Goal: Check status

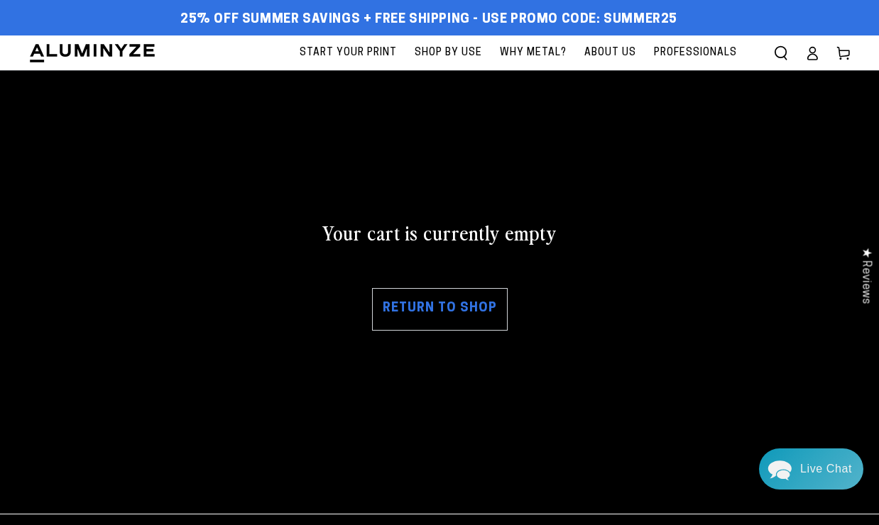
click at [820, 57] on link "Log in" at bounding box center [811, 53] width 31 height 31
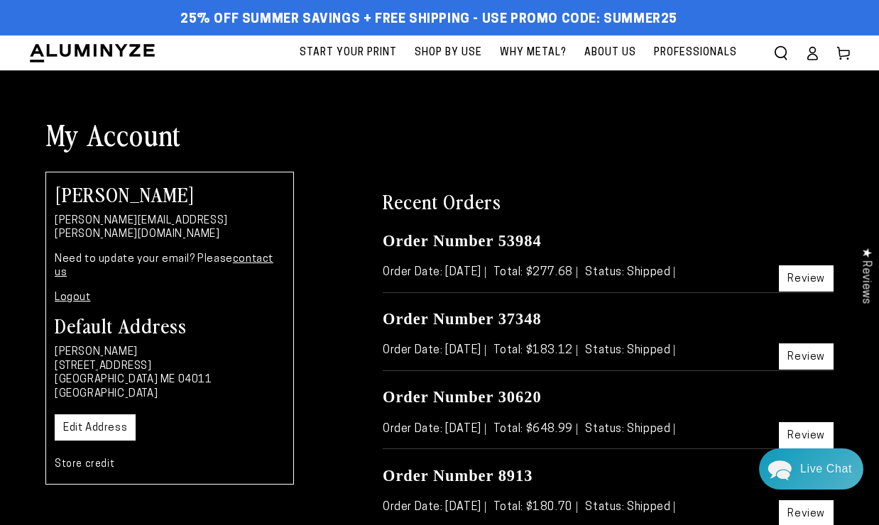
click at [797, 282] on link "Review" at bounding box center [806, 278] width 55 height 26
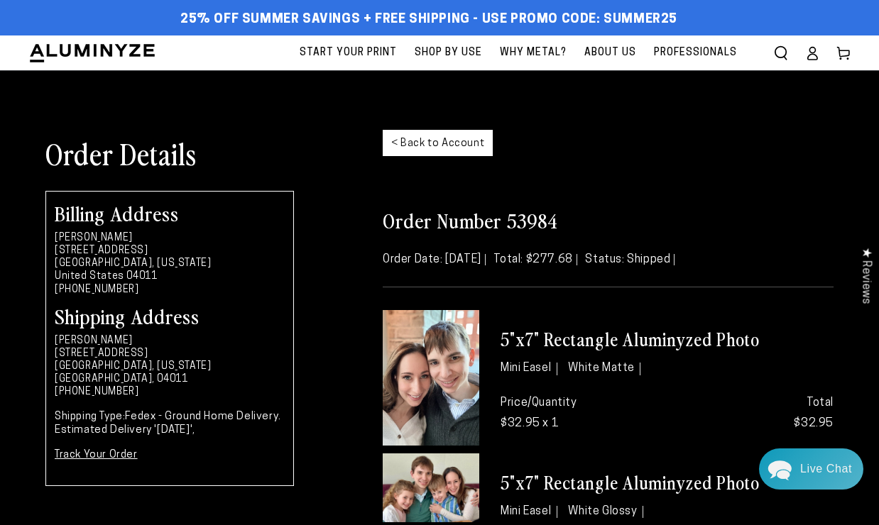
click at [449, 489] on img at bounding box center [431, 488] width 97 height 69
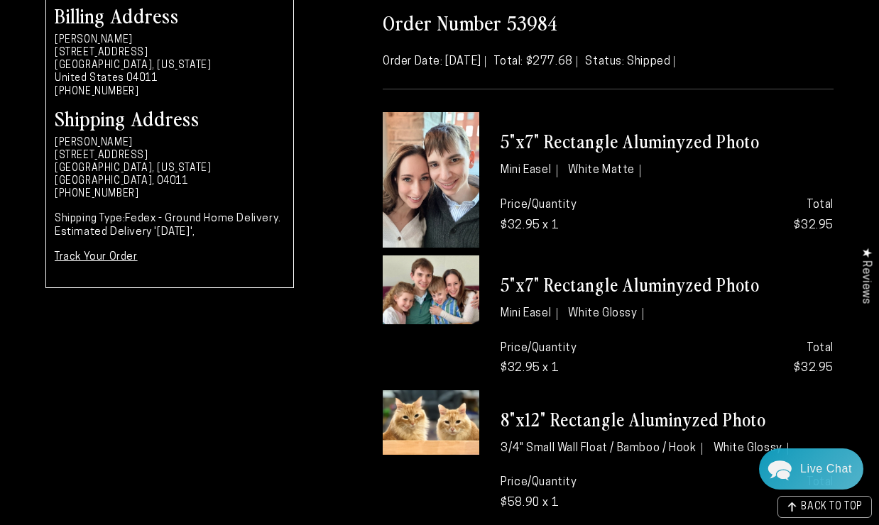
scroll to position [228, 0]
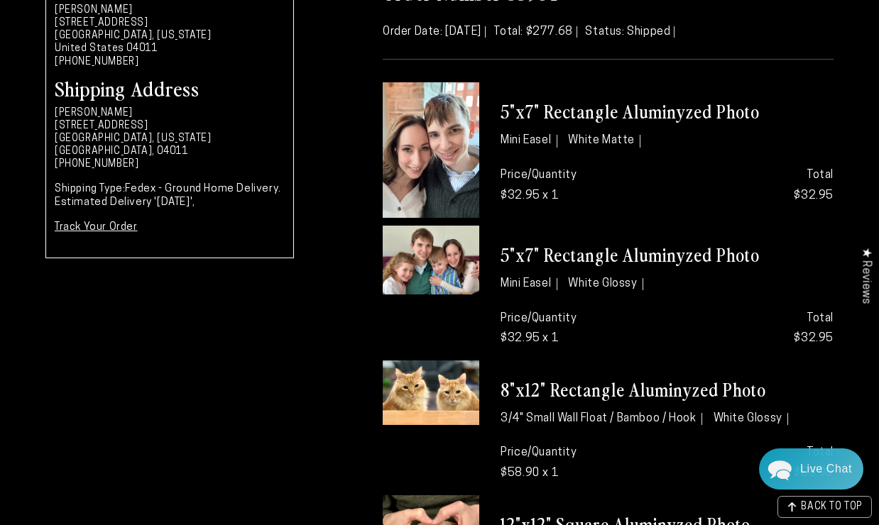
click at [423, 256] on img at bounding box center [431, 260] width 97 height 69
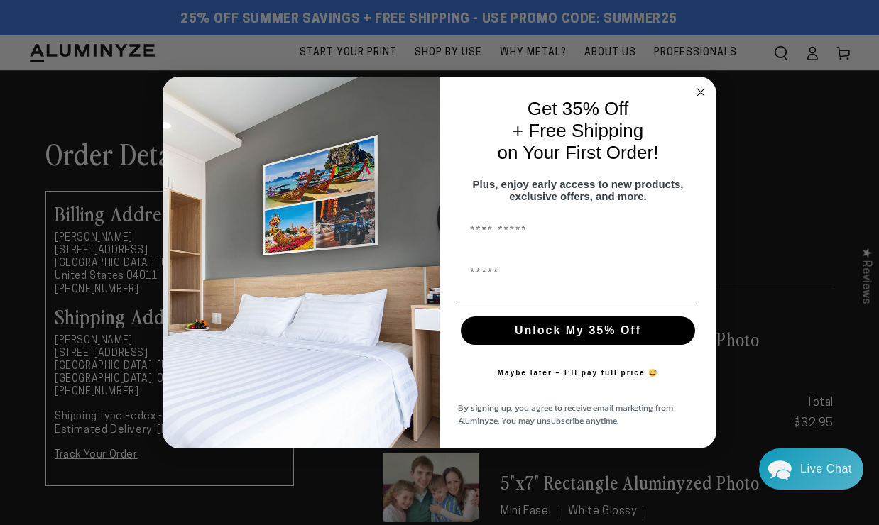
click at [811, 53] on div "Close dialog Get 35% Off + Free Shipping on Your First Order! Plus, enjoy early…" at bounding box center [439, 262] width 879 height 525
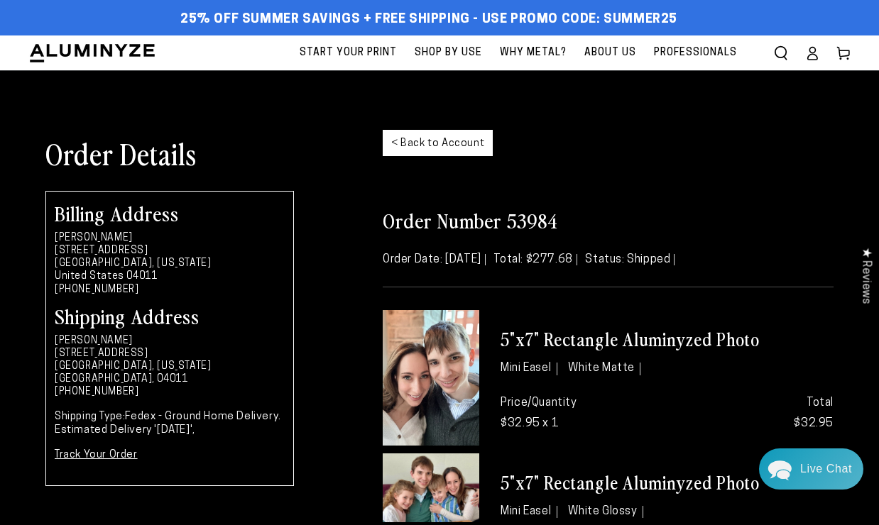
click at [811, 53] on ellipse at bounding box center [812, 50] width 6 height 6
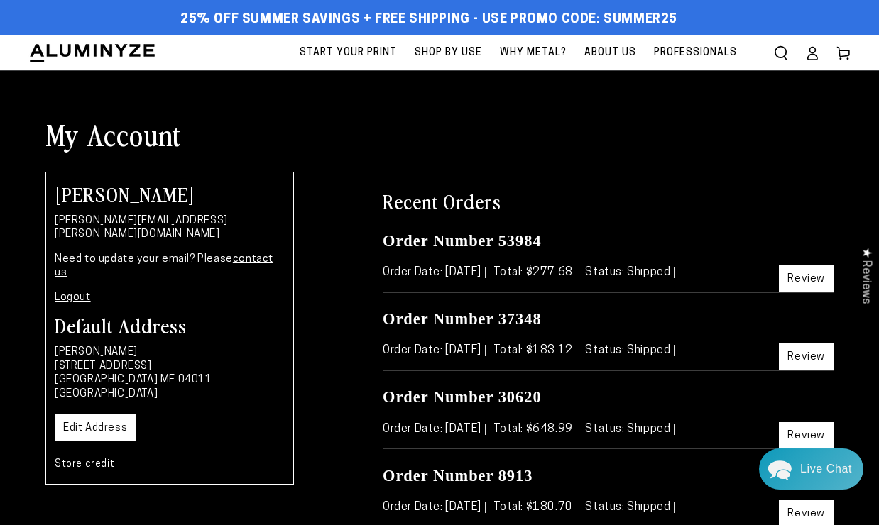
click at [810, 48] on icon at bounding box center [812, 53] width 14 height 14
click at [808, 54] on icon at bounding box center [812, 53] width 14 height 14
